Goal: Information Seeking & Learning: Learn about a topic

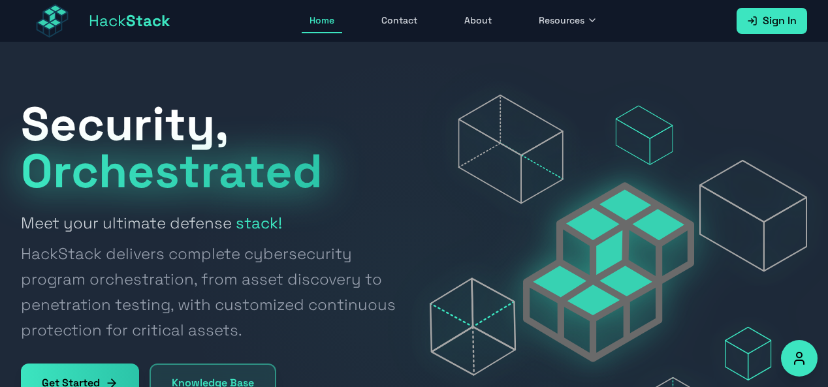
click at [775, 26] on span "Sign In" at bounding box center [779, 21] width 34 height 16
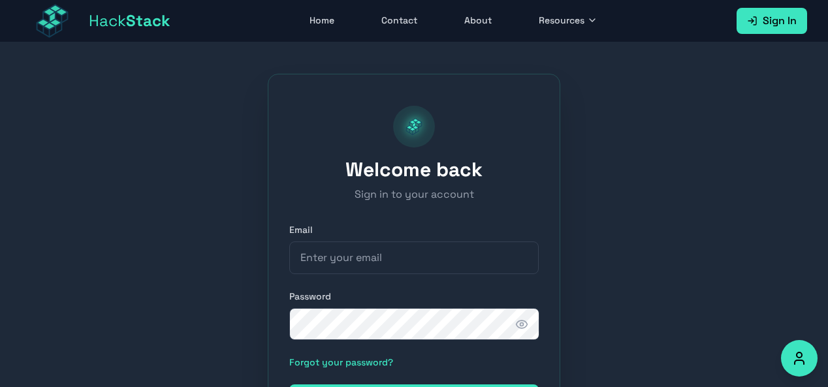
click at [576, 21] on span "Resources" at bounding box center [562, 20] width 46 height 13
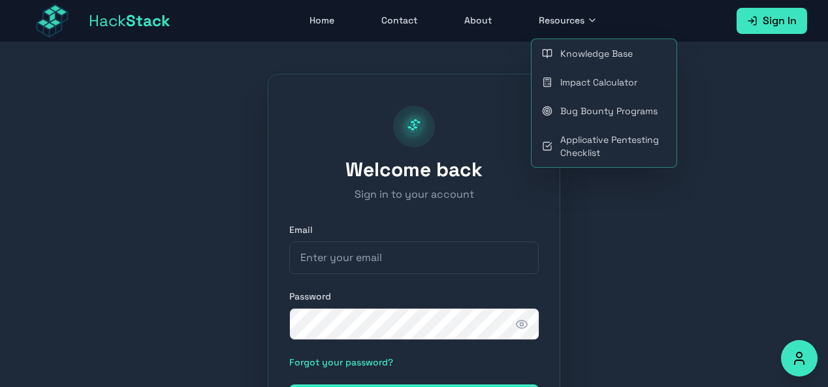
click at [595, 108] on link "Bug Bounty Programs" at bounding box center [603, 111] width 145 height 29
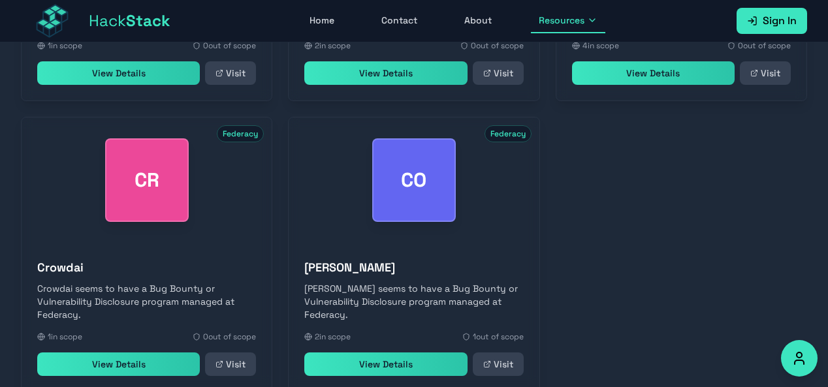
scroll to position [695, 0]
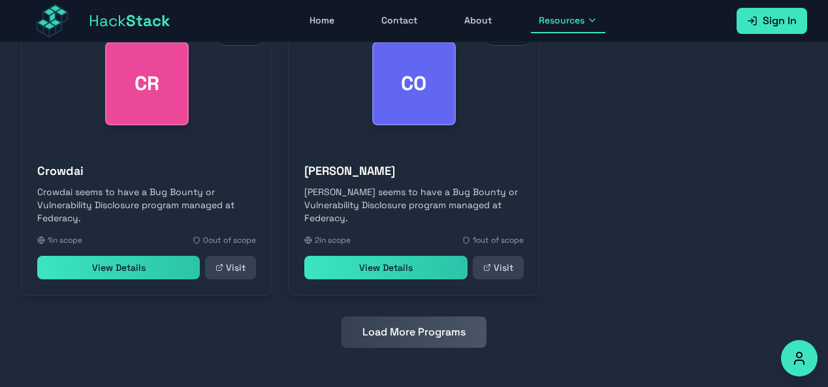
click at [428, 339] on button "Load More Programs" at bounding box center [413, 332] width 145 height 31
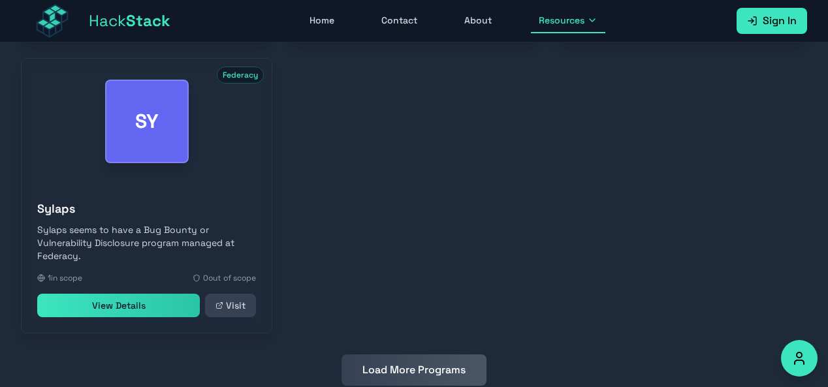
scroll to position [1276, 0]
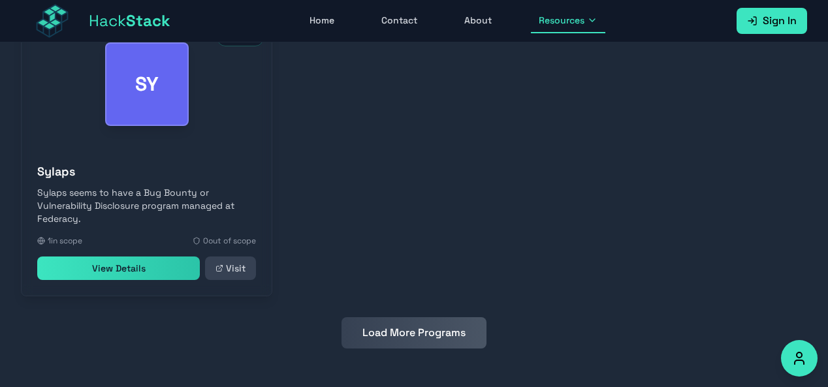
click at [380, 326] on button "Load More Programs" at bounding box center [413, 332] width 145 height 31
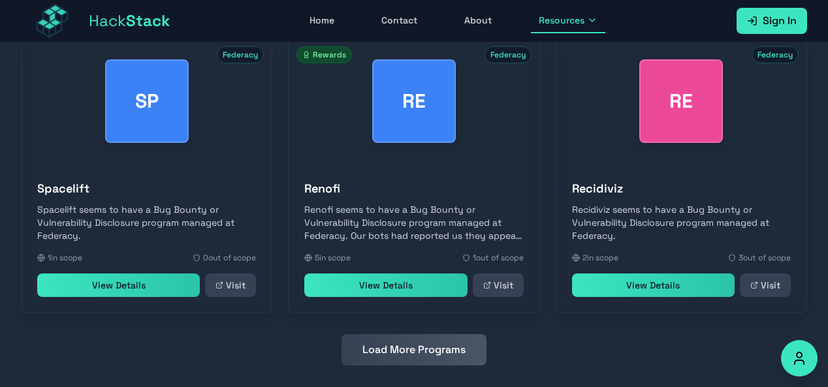
scroll to position [1567, 0]
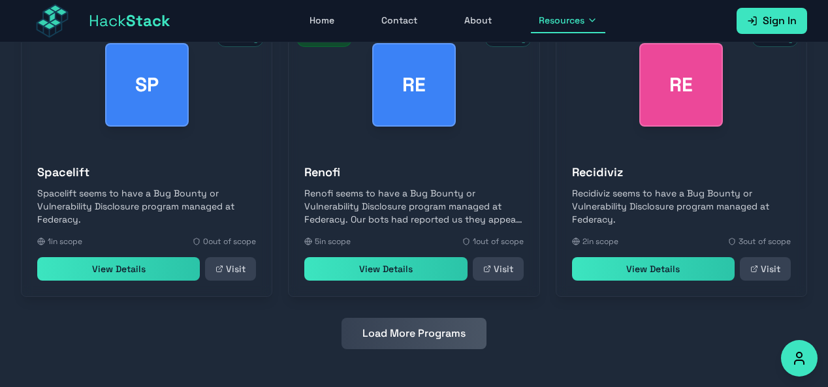
click at [424, 334] on button "Load More Programs" at bounding box center [413, 333] width 145 height 31
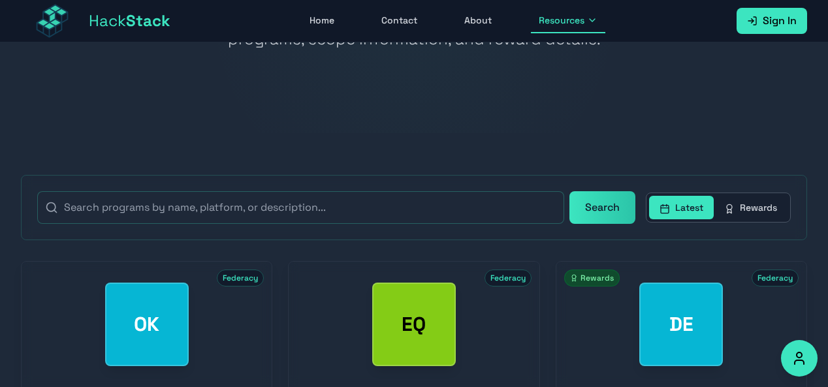
scroll to position [232, 0]
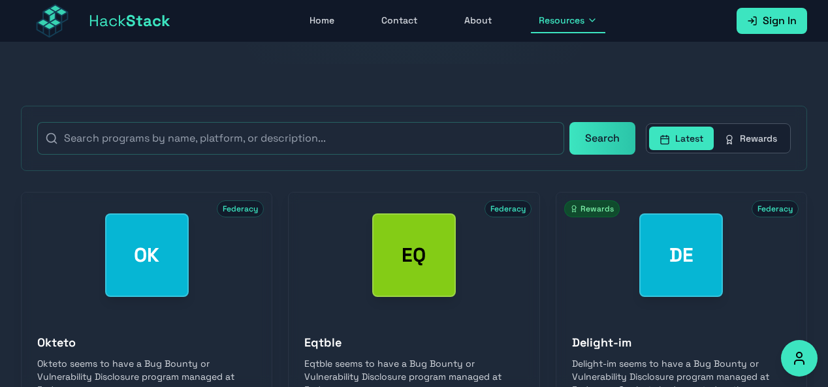
click at [743, 142] on button "Rewards" at bounding box center [750, 138] width 74 height 23
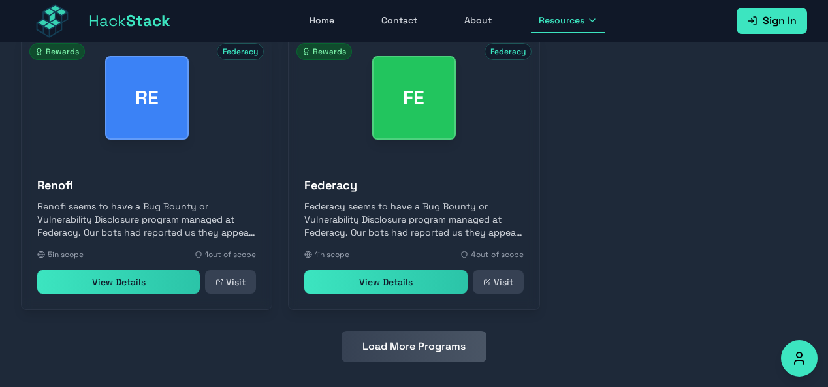
scroll to position [695, 0]
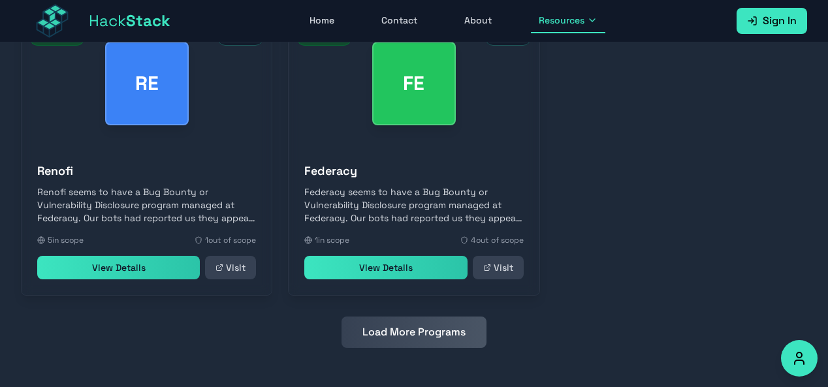
click at [431, 342] on button "Load More Programs" at bounding box center [413, 332] width 145 height 31
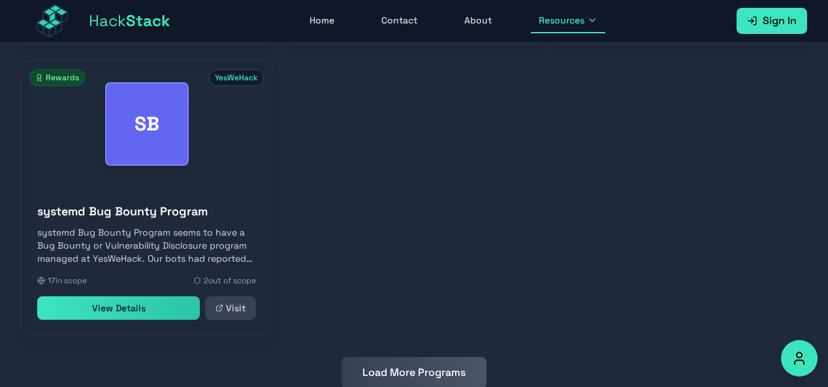
scroll to position [1294, 0]
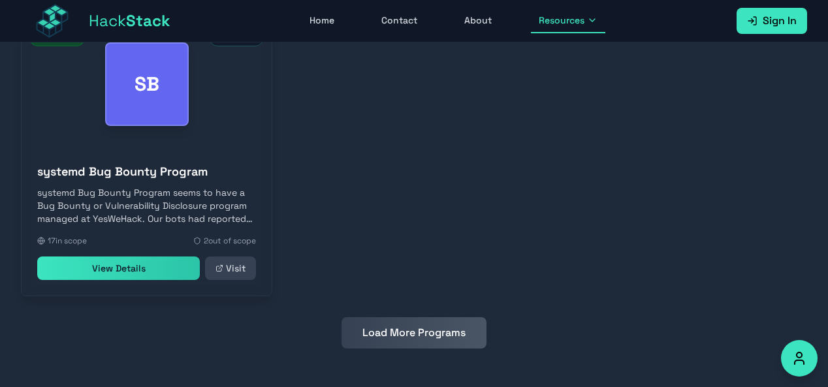
click at [430, 326] on button "Load More Programs" at bounding box center [413, 332] width 145 height 31
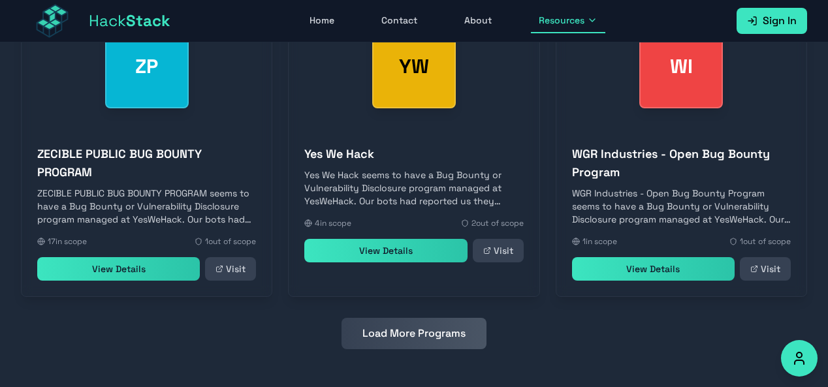
scroll to position [1603, 0]
click at [396, 341] on button "Load More Programs" at bounding box center [413, 333] width 145 height 31
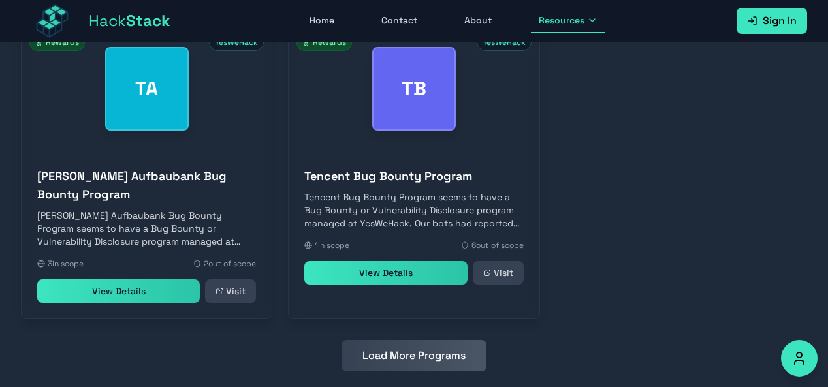
scroll to position [2202, 0]
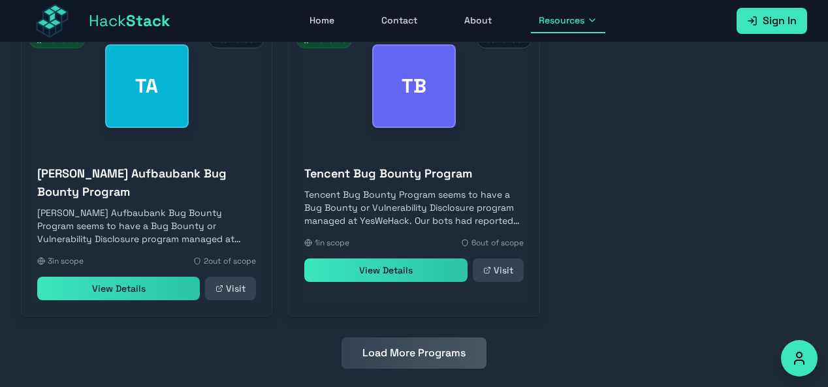
click at [428, 353] on button "Load More Programs" at bounding box center [413, 352] width 145 height 31
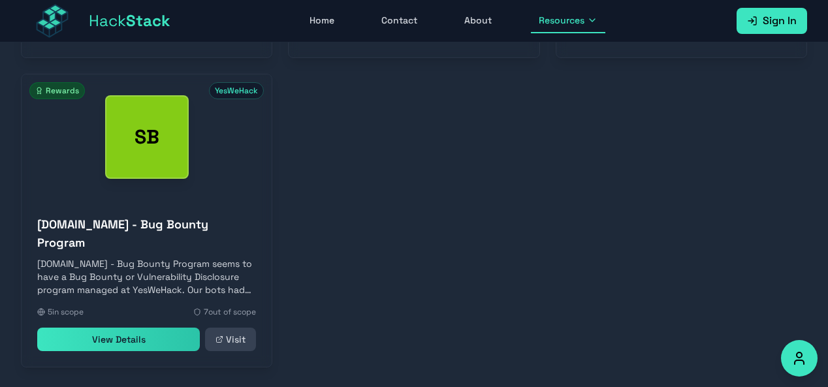
scroll to position [2803, 0]
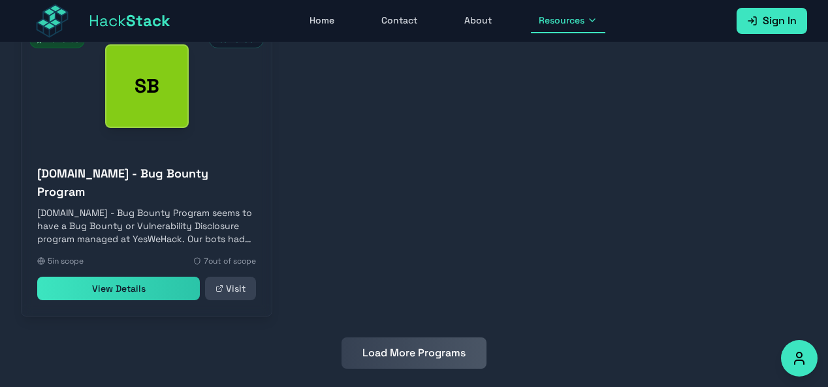
click at [401, 337] on button "Load More Programs" at bounding box center [413, 352] width 145 height 31
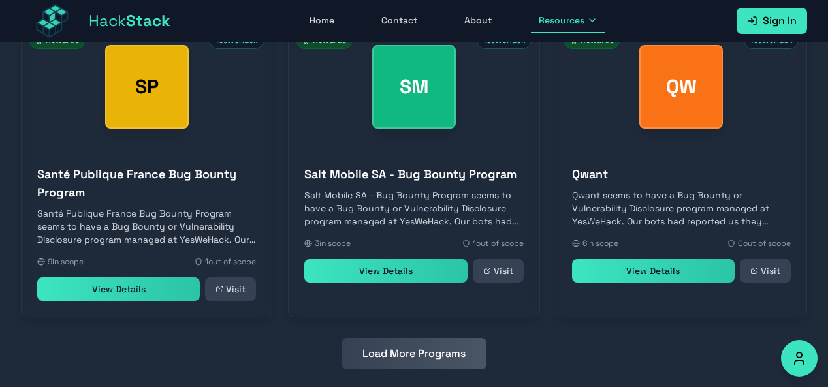
scroll to position [3111, 0]
